Goal: Check status: Check status

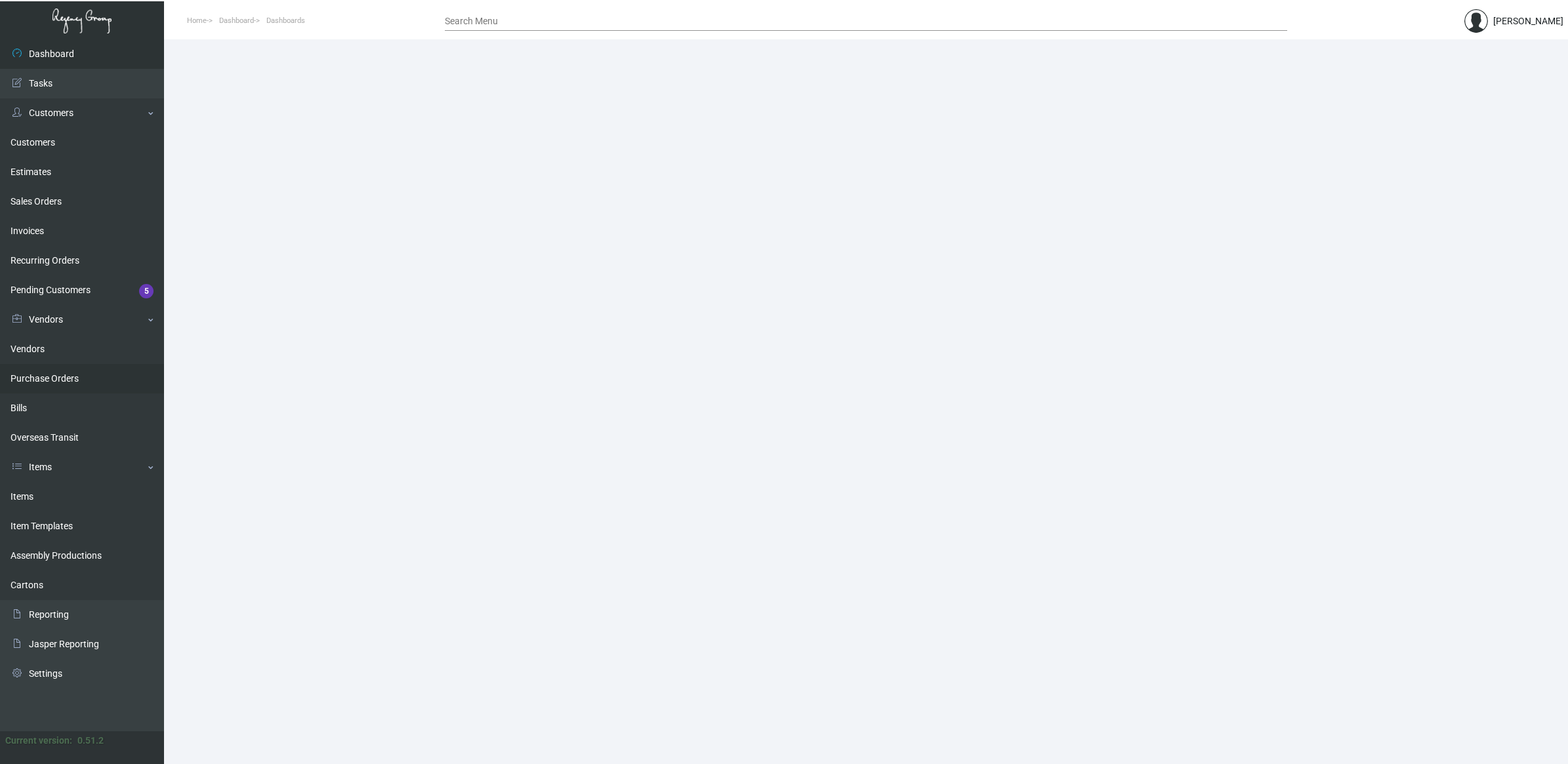
click at [47, 376] on link "Purchase Orders" at bounding box center [82, 378] width 164 height 29
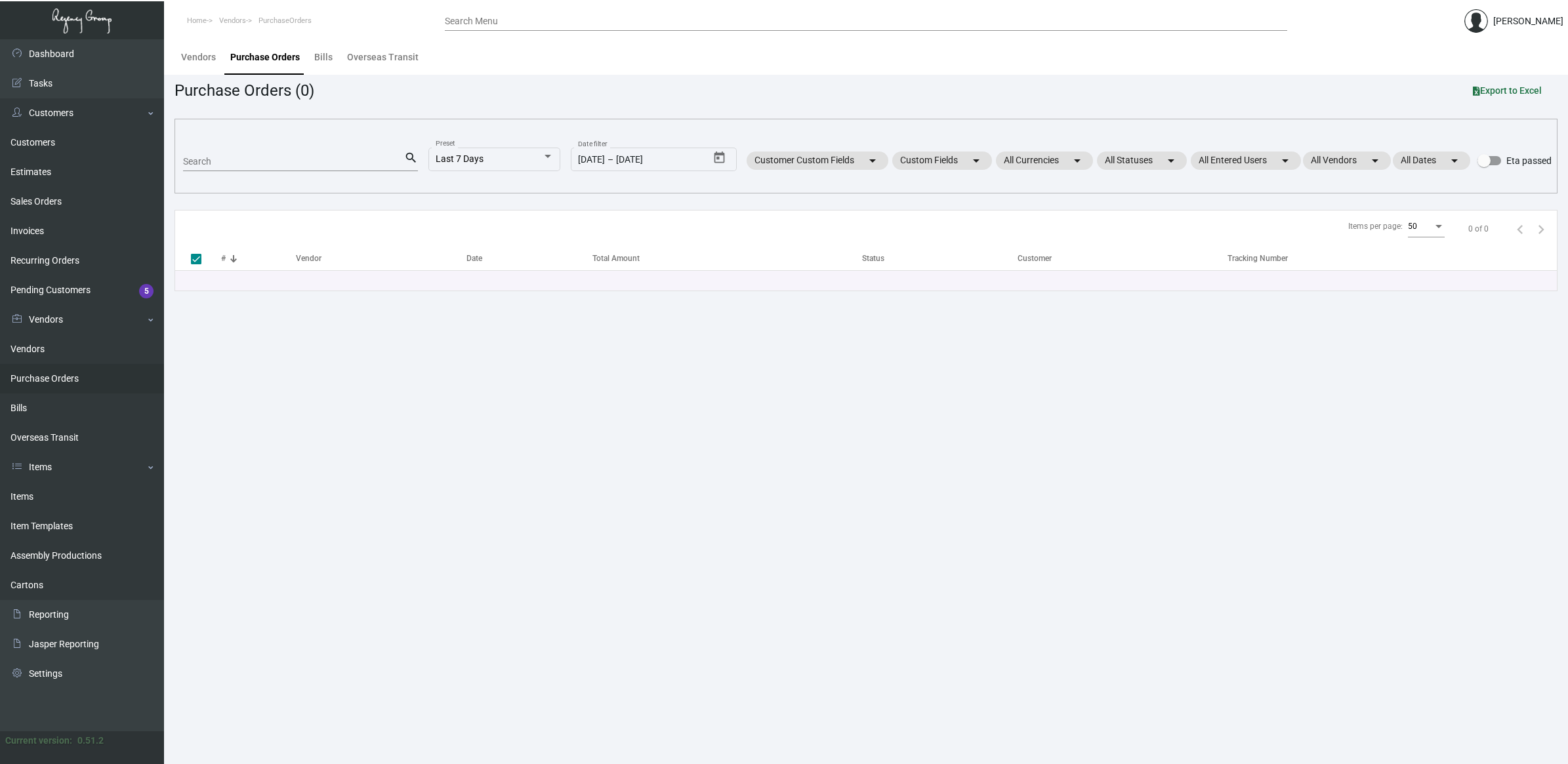
click at [320, 164] on input "Search" at bounding box center [293, 161] width 221 height 11
type input "redline"
checkbox input "false"
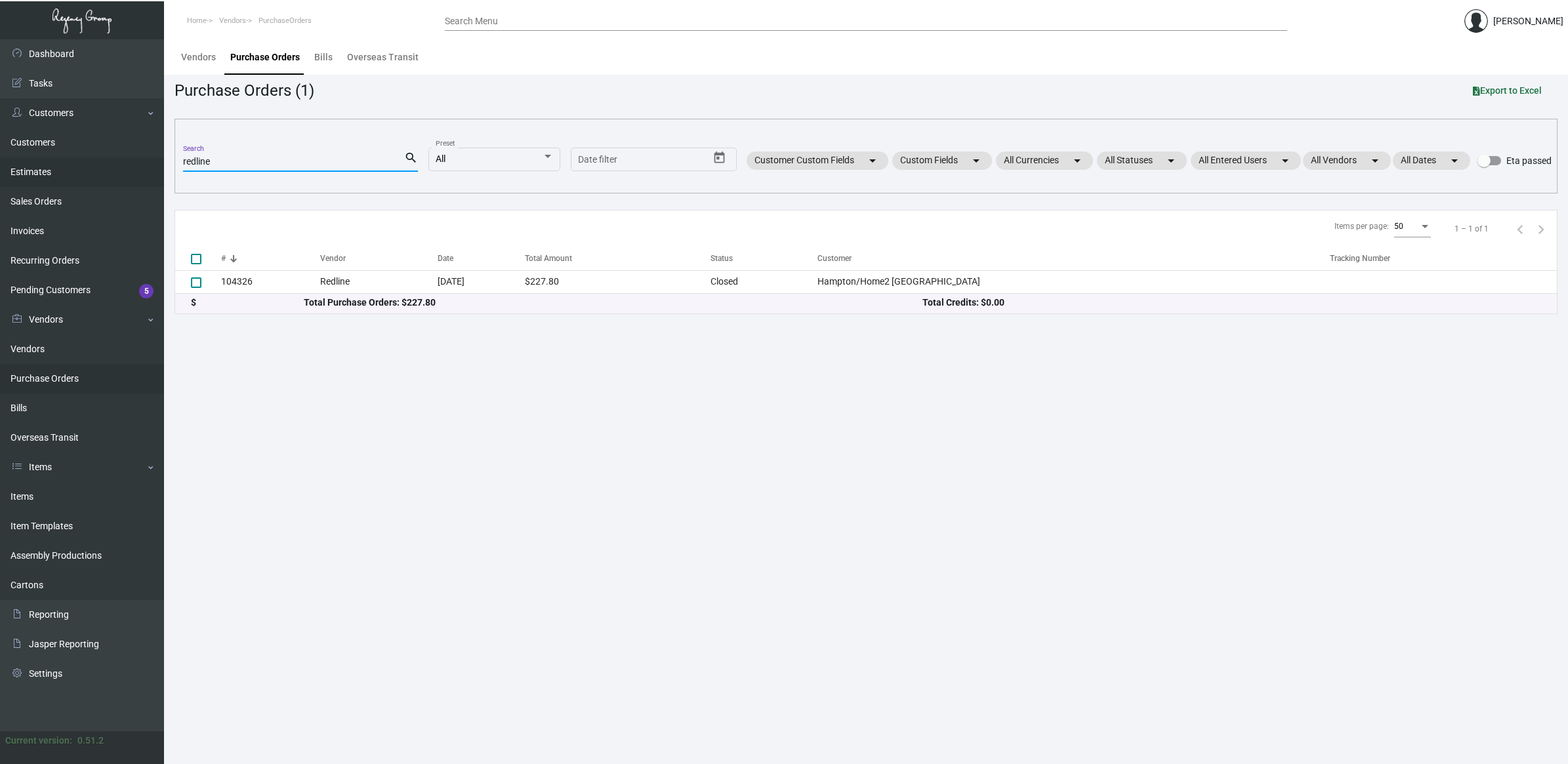
type input "redline"
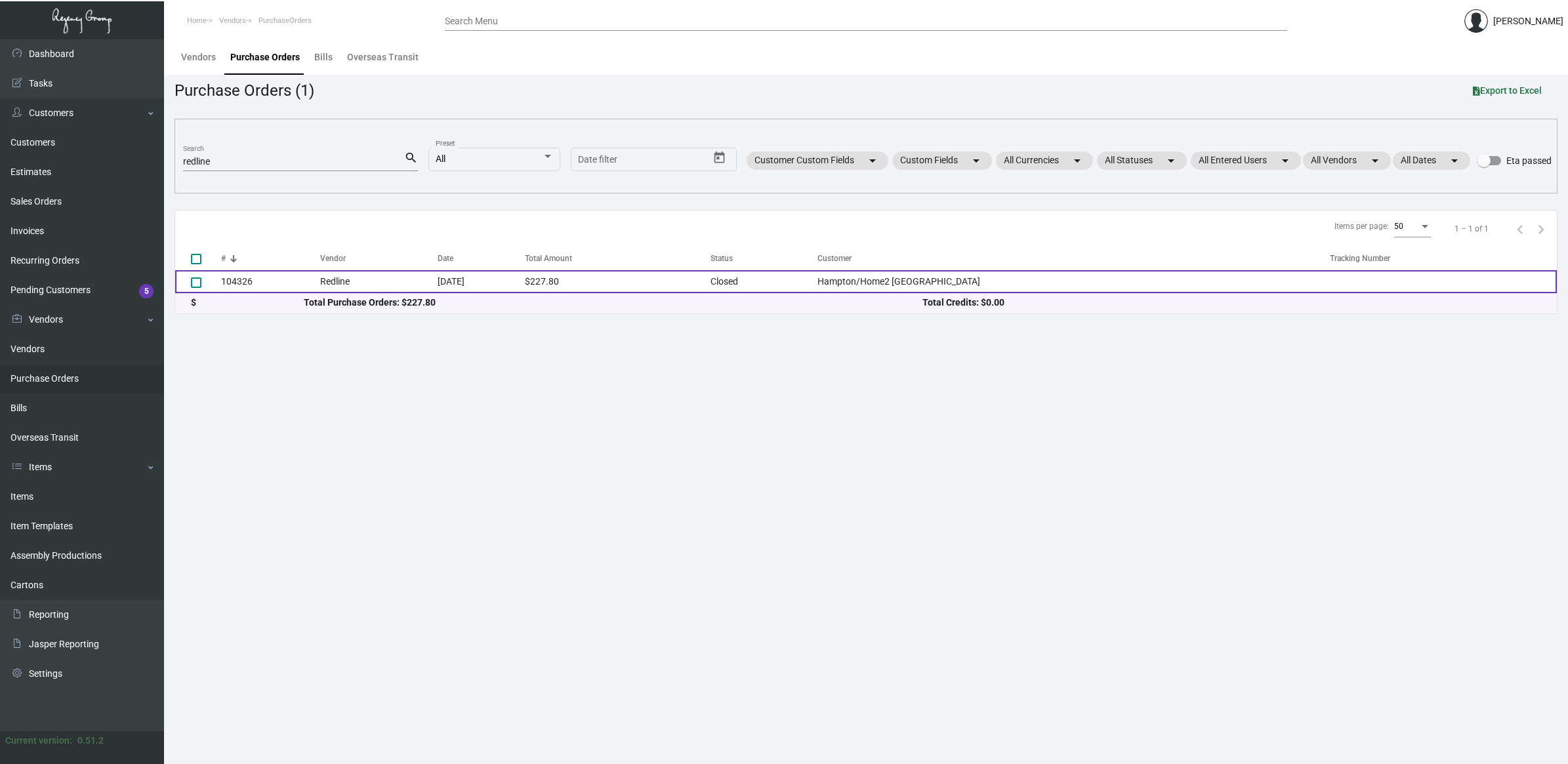
click at [389, 280] on td "Redline" at bounding box center [379, 281] width 117 height 23
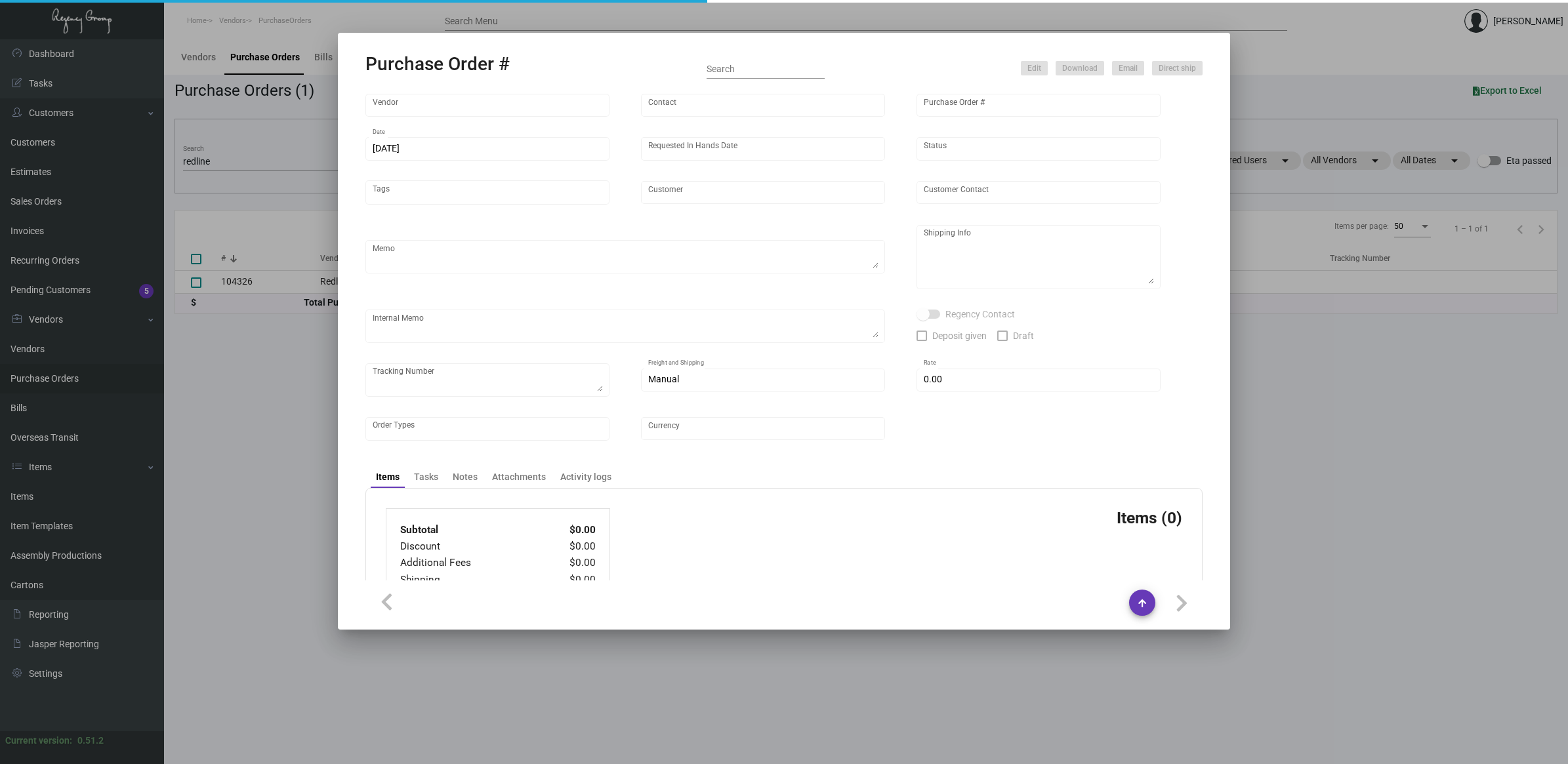
type input "Redline"
type input "[PERSON_NAME] B"
type input "104326"
type input "[DATE]"
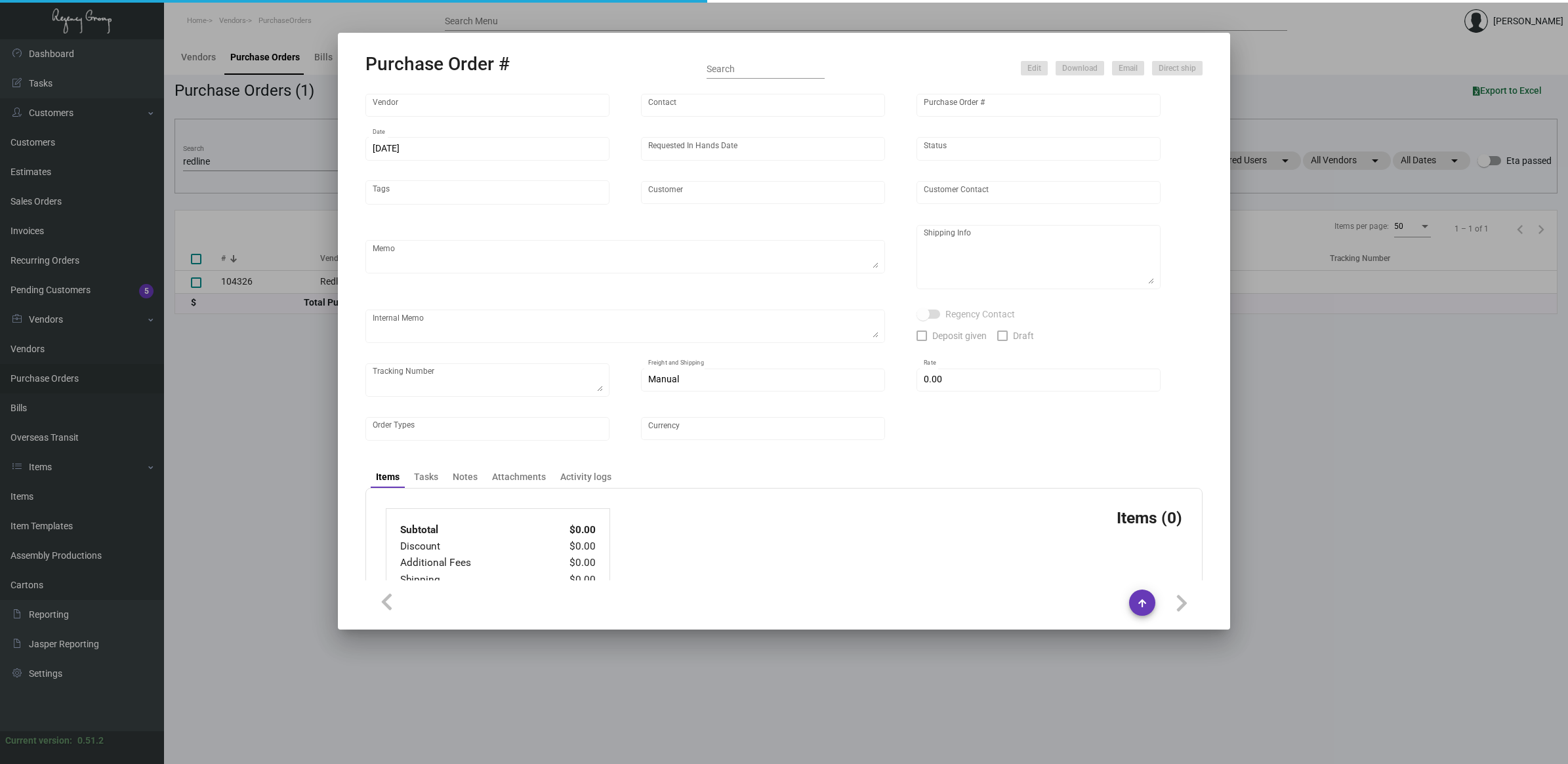
type input "Hampton/Home2 [GEOGRAPHIC_DATA]"
type input "[PERSON_NAME]"
type textarea "BLIND SHIP ON UPS# 1AY276 / Please send a proof for approval."
type textarea "Hampton/Home2 [GEOGRAPHIC_DATA] - [PERSON_NAME] [STREET_ADDRESS][US_STATE]"
type textarea "3/26 - Followed up for a proof for approval. 3/29 - Followed up for proof + ESD…"
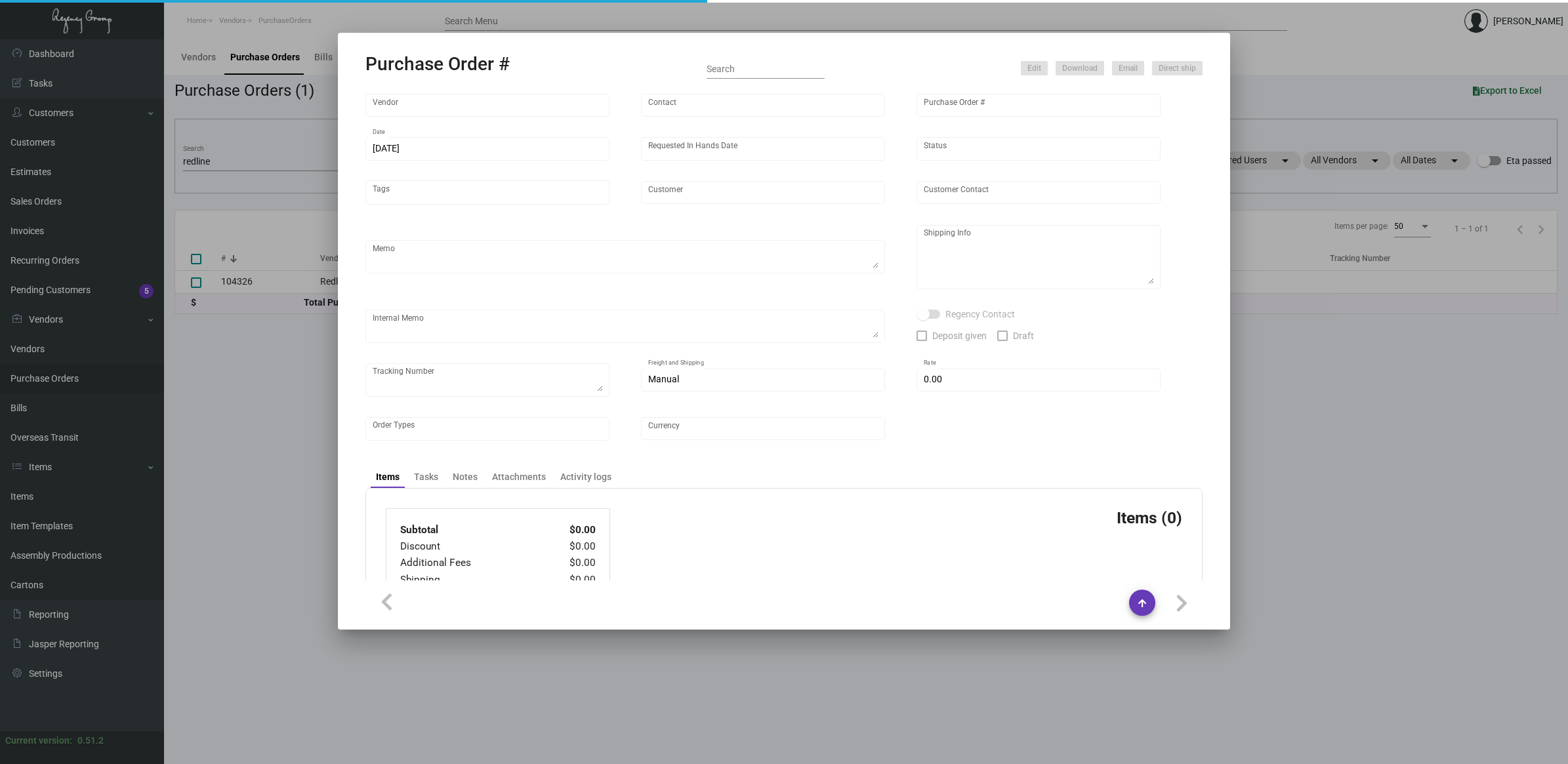
checkbox input "true"
type input "$ 0.00"
type input "United States Dollar $"
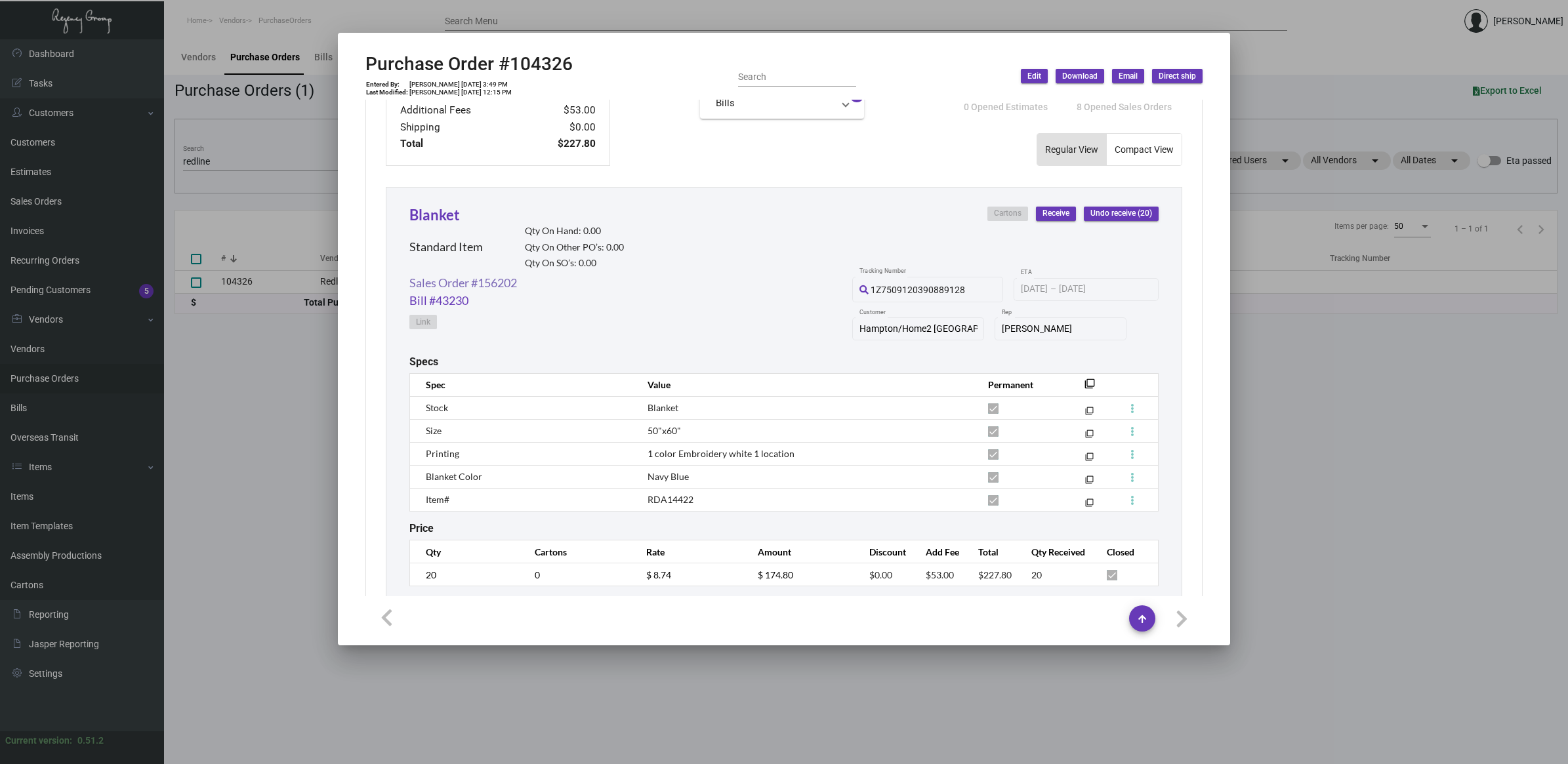
scroll to position [558, 0]
